Goal: Transaction & Acquisition: Purchase product/service

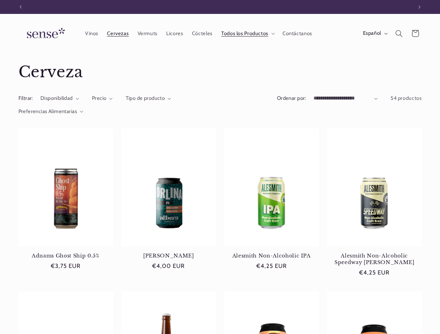
click at [21, 7] on icon "Anuncio anterior" at bounding box center [20, 6] width 2 height 3
click at [419, 7] on icon "Anuncio siguiente" at bounding box center [419, 6] width 2 height 3
click at [246, 33] on span "Todos los Productos" at bounding box center [244, 33] width 47 height 7
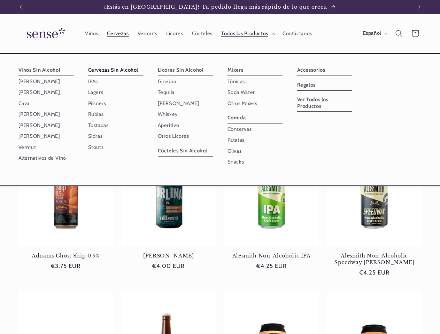
click at [374, 33] on span "Español" at bounding box center [372, 34] width 18 height 8
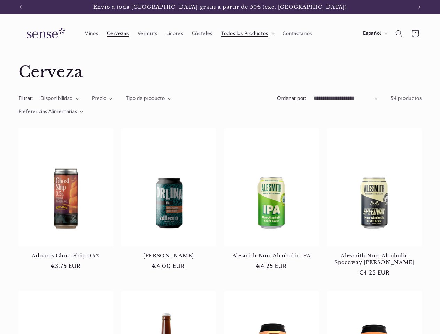
click at [399, 33] on icon "Búsqueda" at bounding box center [398, 33] width 7 height 7
click at [400, 42] on div "Búsqueda" at bounding box center [399, 41] width 44 height 0
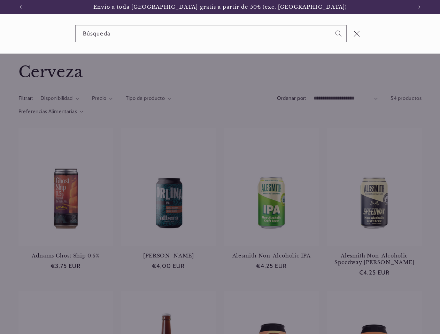
click at [0, 34] on div "Búsqueda" at bounding box center [0, 34] width 0 height 0
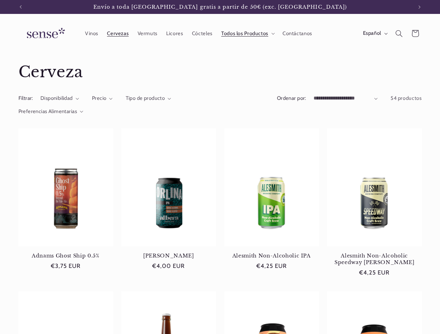
scroll to position [0, 392]
click at [102, 99] on span "Precio" at bounding box center [99, 98] width 15 height 6
click at [113, 99] on summary "Precio" at bounding box center [102, 99] width 21 height 8
click at [51, 112] on span "Preferencias Alimentarias" at bounding box center [47, 111] width 59 height 6
